Goal: Task Accomplishment & Management: Complete application form

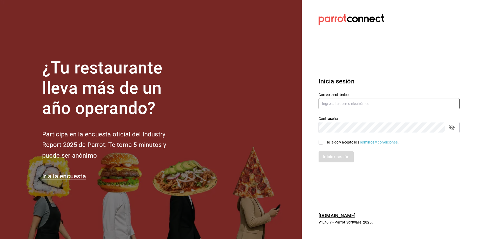
click at [384, 105] on input "text" at bounding box center [389, 103] width 141 height 11
type input "[EMAIL_ADDRESS][DOMAIN_NAME]"
click at [332, 141] on div "He leído y acepto los Términos y condiciones." at bounding box center [361, 142] width 73 height 6
click at [323, 141] on input "He leído y acepto los Términos y condiciones." at bounding box center [321, 142] width 5 height 5
checkbox input "true"
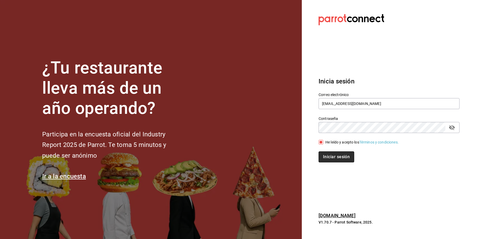
click at [334, 160] on button "Iniciar sesión" at bounding box center [337, 156] width 36 height 11
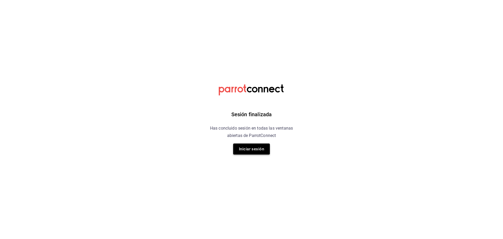
click at [254, 149] on button "Iniciar sesión" at bounding box center [251, 148] width 37 height 11
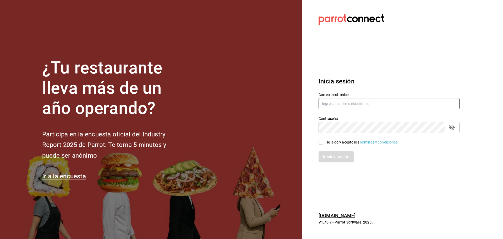
click at [338, 104] on input "text" at bounding box center [389, 103] width 141 height 11
type input "m"
type input "[EMAIL_ADDRESS][DOMAIN_NAME]"
click at [345, 142] on div "He leído y acepto los Términos y condiciones." at bounding box center [361, 142] width 73 height 6
click at [323, 142] on input "He leído y acepto los Términos y condiciones." at bounding box center [321, 142] width 5 height 5
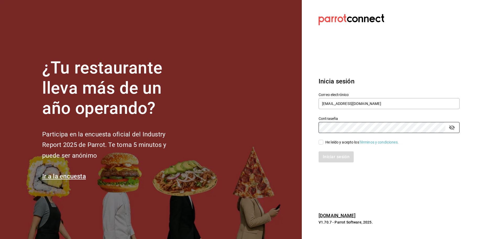
checkbox input "true"
click at [342, 156] on button "Iniciar sesión" at bounding box center [337, 156] width 36 height 11
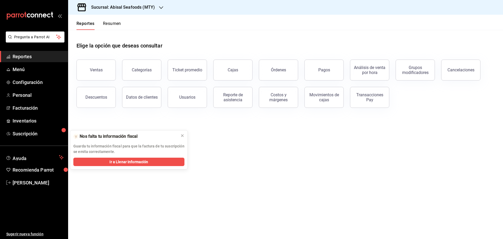
click at [141, 9] on h3 "Sucursal: Abisal Seafoods (MTY)" at bounding box center [121, 7] width 68 height 6
click at [111, 34] on div "Market Abisal (Mty)" at bounding box center [107, 35] width 70 height 6
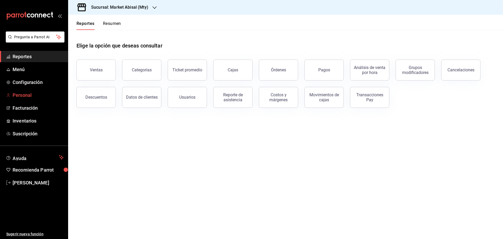
click at [40, 92] on span "Personal" at bounding box center [38, 94] width 51 height 7
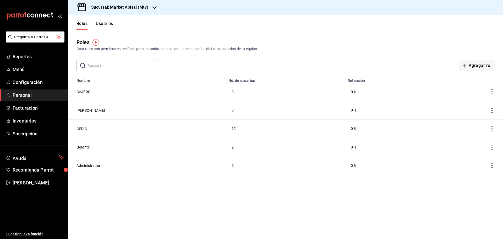
click at [108, 26] on button "Usuarios" at bounding box center [104, 25] width 17 height 9
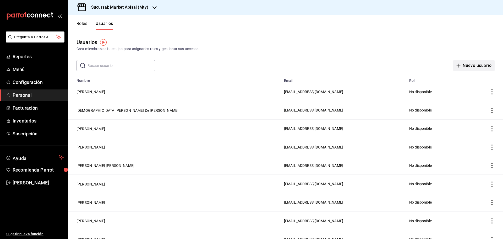
click at [481, 66] on button "Nuevo usuario" at bounding box center [473, 65] width 41 height 11
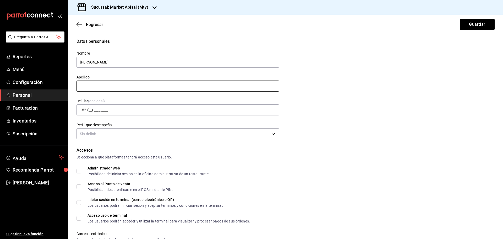
type input "Gael Alejandro"
click at [264, 81] on input "text" at bounding box center [178, 85] width 203 height 11
type input "Perez Calixto"
click at [159, 130] on body "Pregunta a Parrot AI Reportes Menú Configuración Personal Facturación Inventari…" at bounding box center [251, 119] width 503 height 239
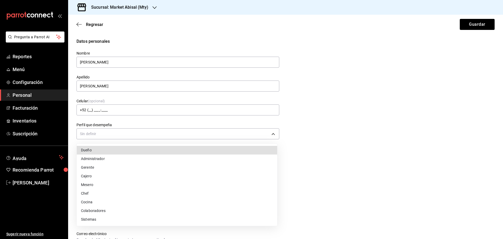
click at [96, 212] on li "Colaboradores" at bounding box center [177, 210] width 200 height 9
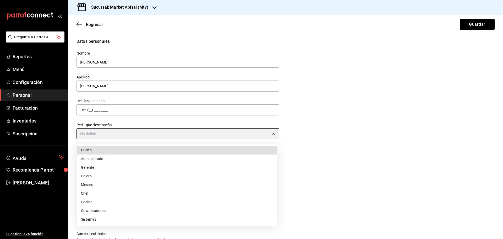
type input "STAFF"
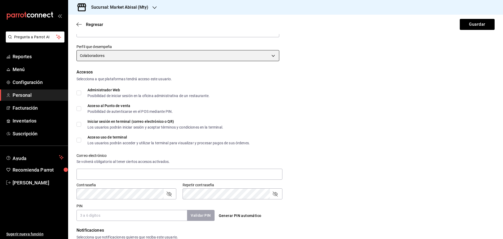
scroll to position [180, 0]
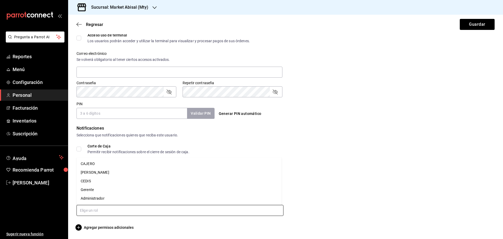
click at [147, 209] on input "text" at bounding box center [180, 210] width 207 height 11
click at [91, 182] on li "CEDIS" at bounding box center [179, 181] width 205 height 9
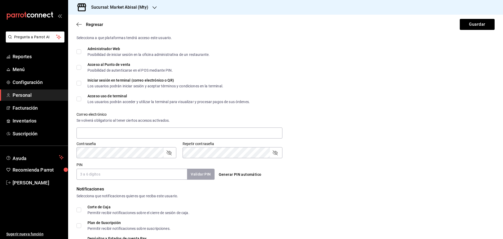
scroll to position [119, 0]
click at [125, 174] on input "PIN" at bounding box center [132, 174] width 111 height 11
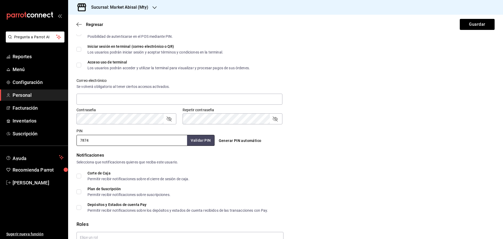
scroll to position [197, 0]
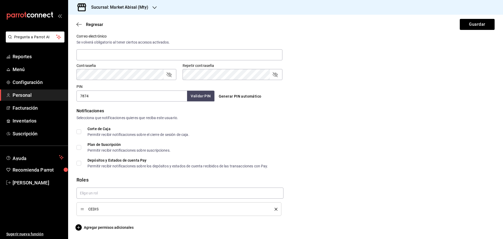
type input "7874"
click at [189, 94] on button "Validar PIN" at bounding box center [201, 95] width 28 height 11
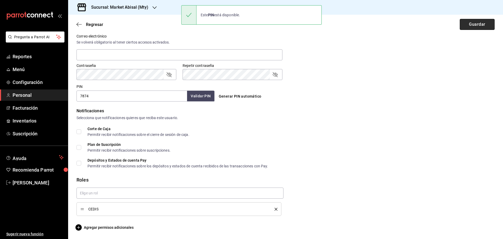
click at [474, 26] on button "Guardar" at bounding box center [477, 24] width 35 height 11
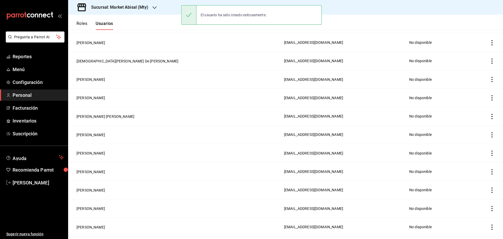
scroll to position [58, 0]
